Goal: Find specific page/section: Find specific page/section

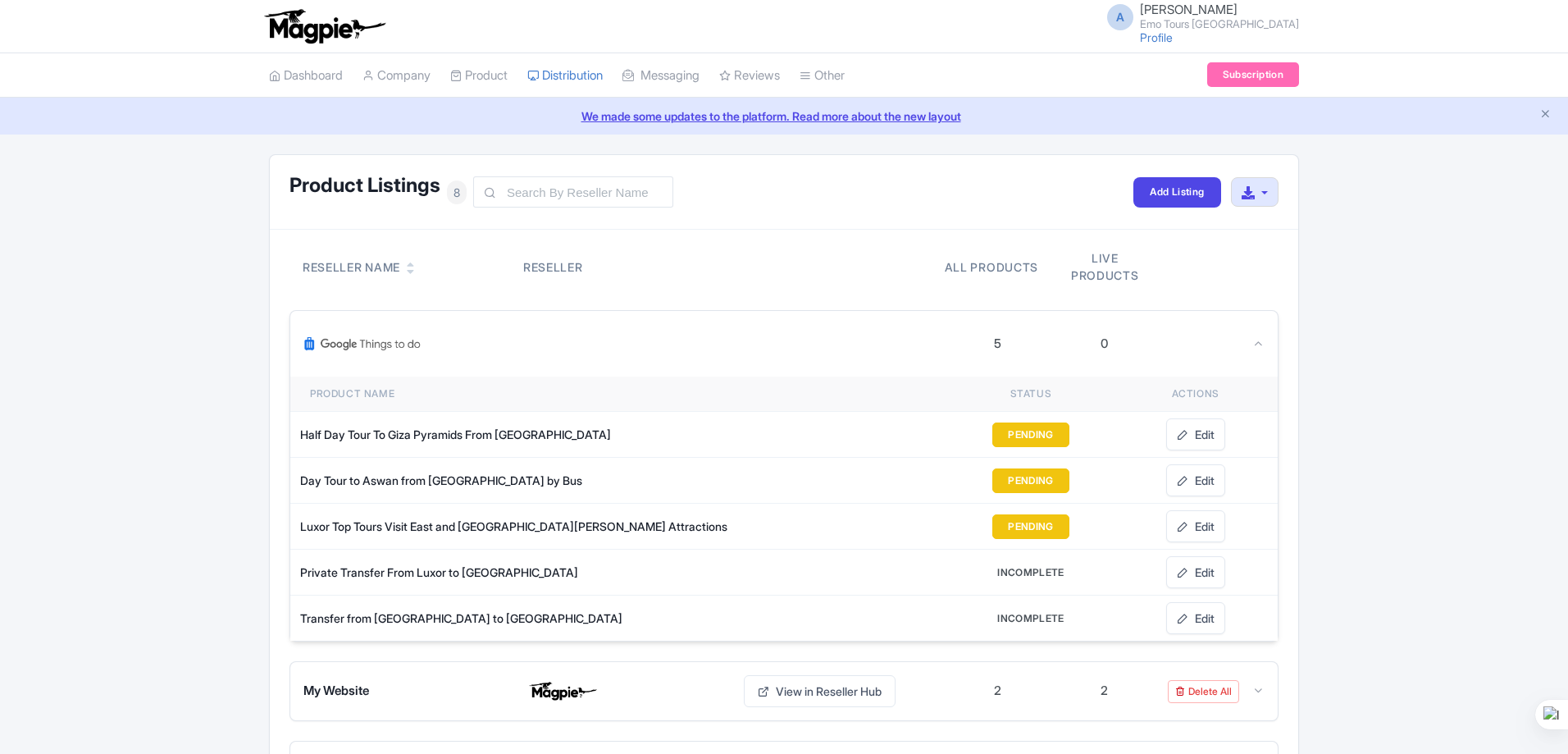
click at [587, 339] on div at bounding box center [623, 343] width 641 height 40
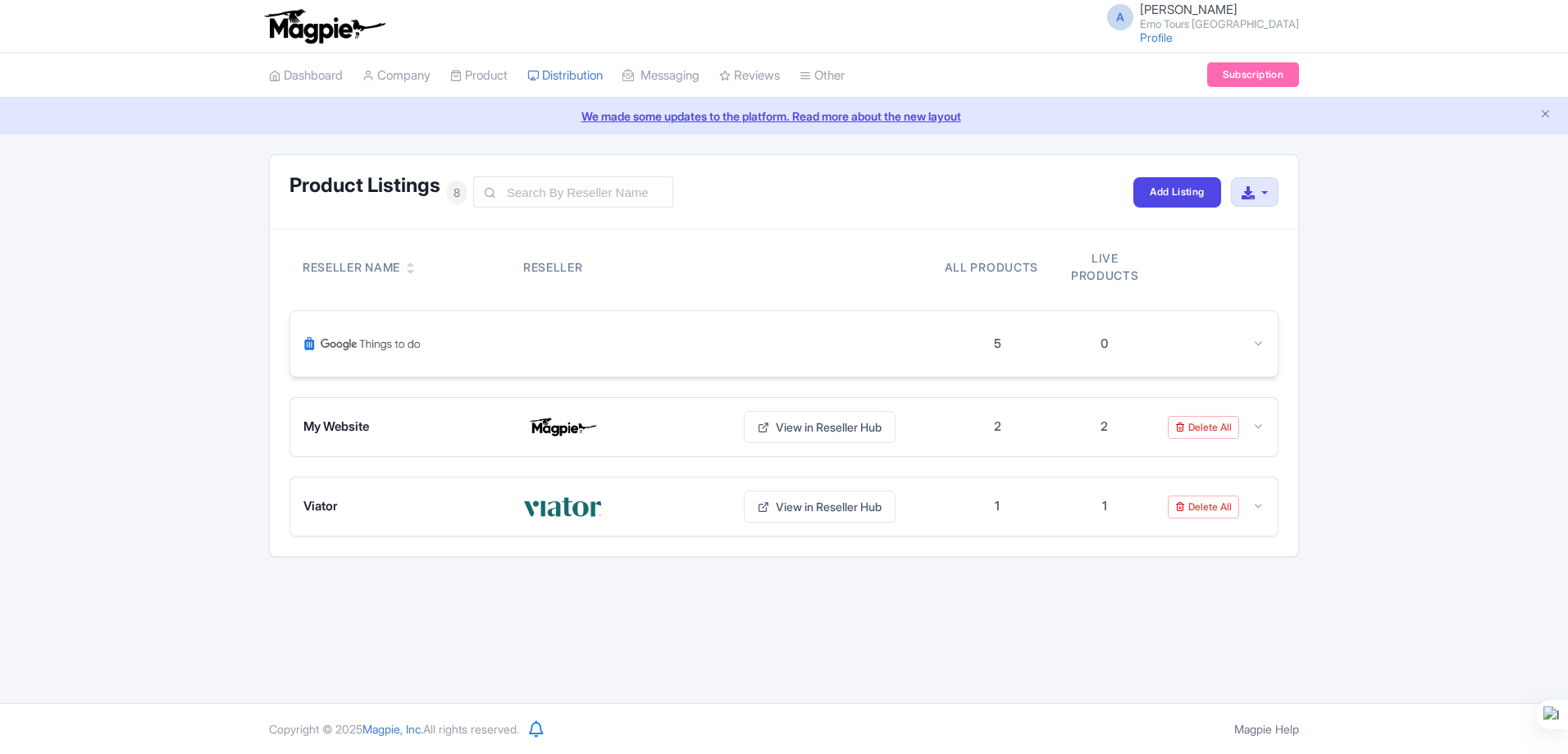
click at [587, 339] on div at bounding box center [623, 343] width 641 height 40
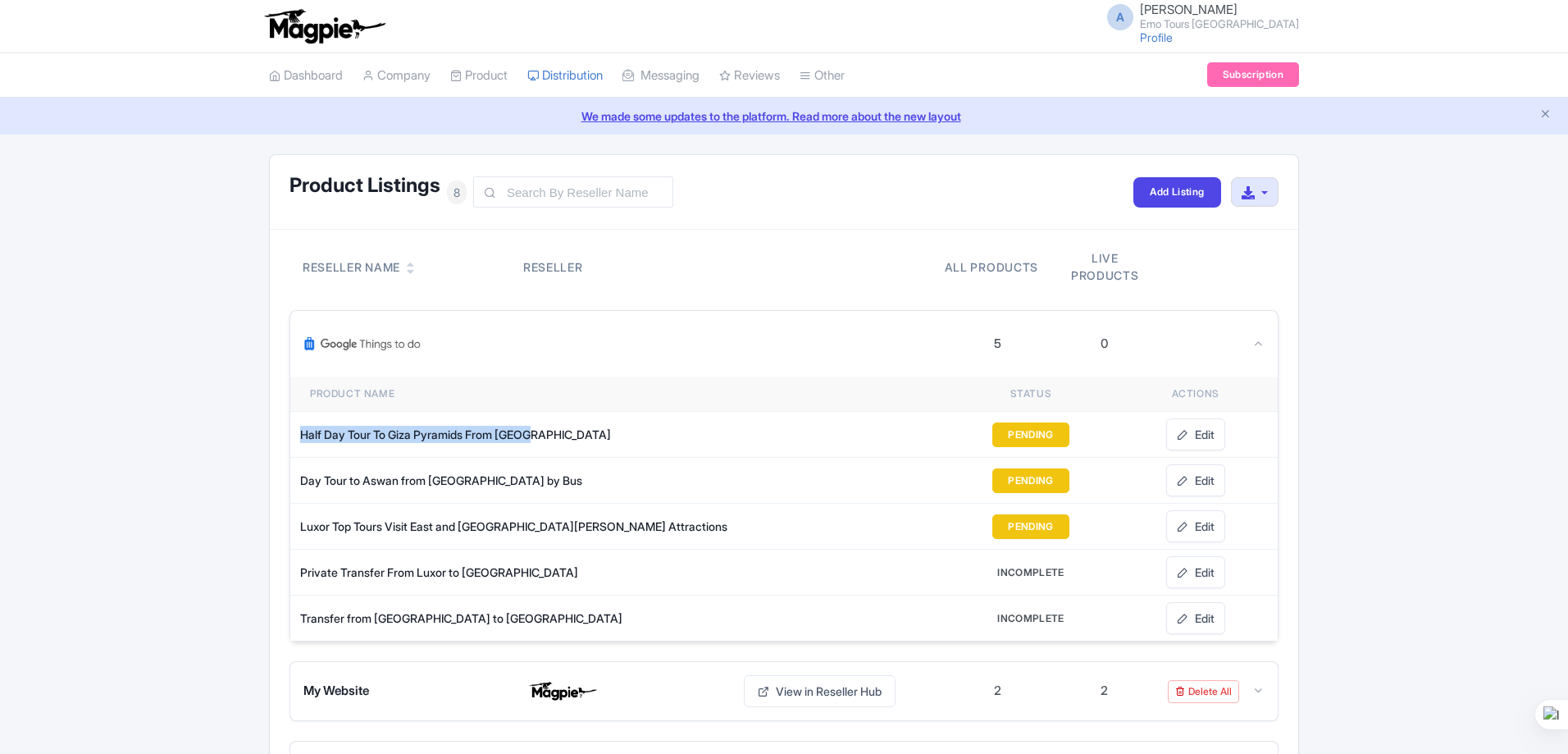
drag, startPoint x: 301, startPoint y: 435, endPoint x: 547, endPoint y: 429, distance: 246.1
click at [547, 429] on div "Half Day Tour To Giza Pyramids From [GEOGRAPHIC_DATA]" at bounding box center [542, 434] width 483 height 17
click at [1001, 340] on div "5" at bounding box center [998, 344] width 7 height 19
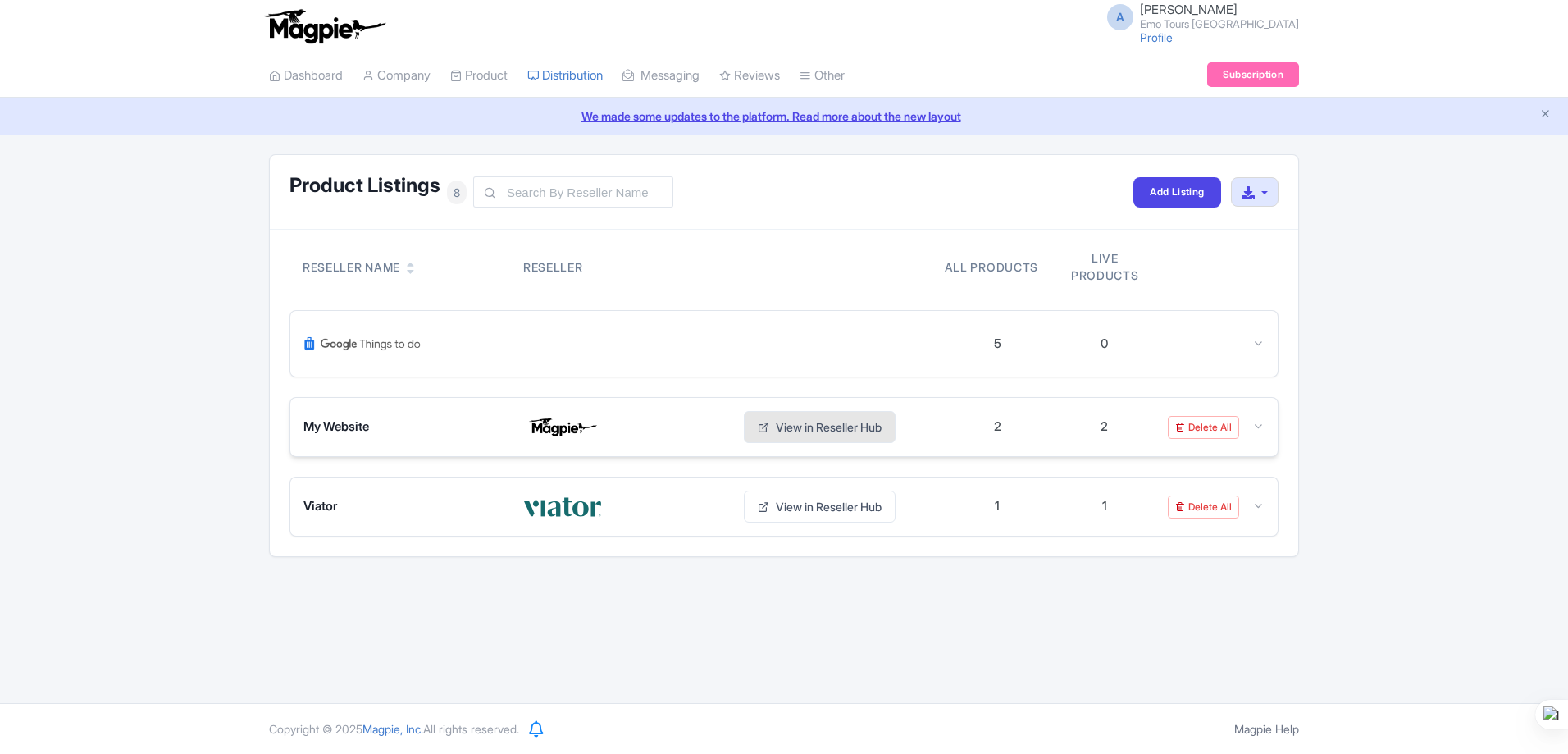
click at [846, 429] on link "View in Reseller Hub" at bounding box center [819, 427] width 152 height 32
